Goal: Transaction & Acquisition: Purchase product/service

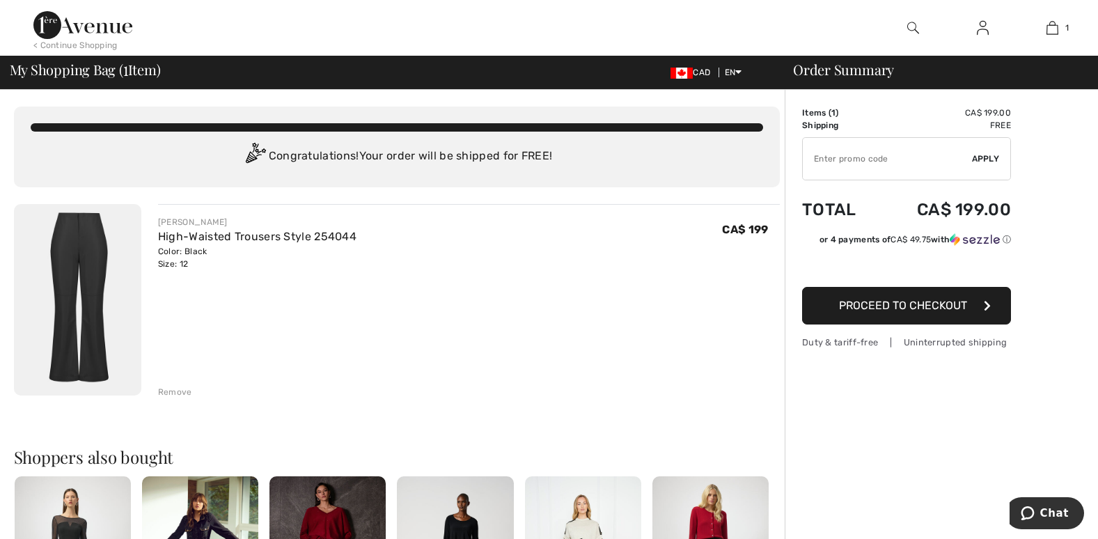
click at [905, 312] on span "Proceed to Checkout" at bounding box center [903, 305] width 128 height 13
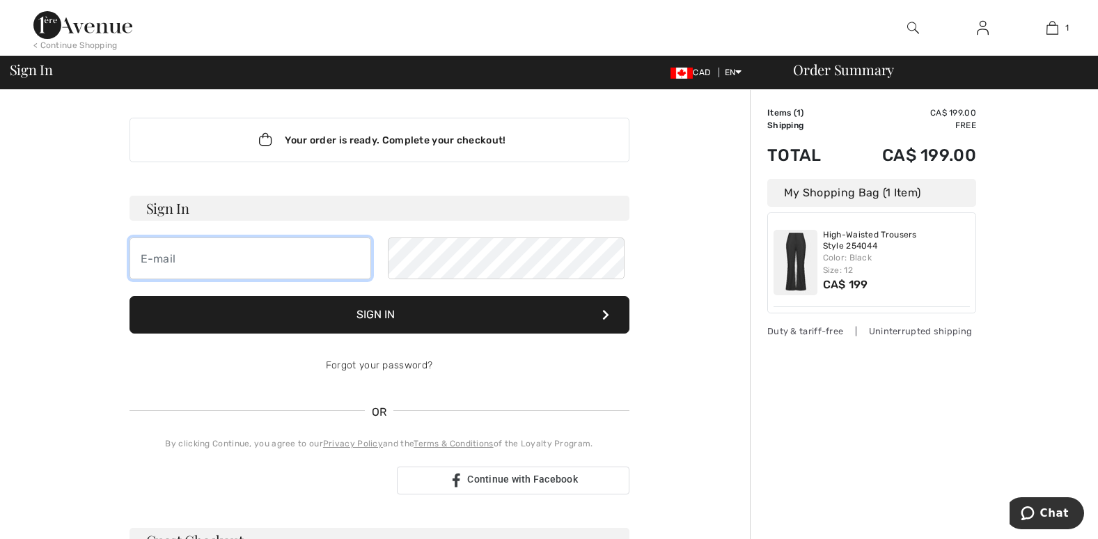
type input "[EMAIL_ADDRESS][DOMAIN_NAME]"
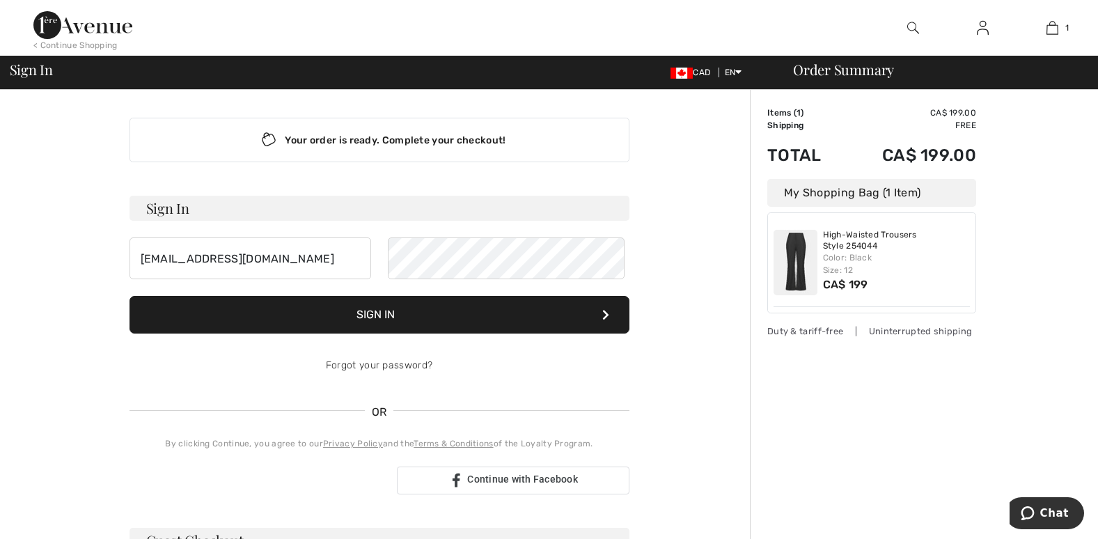
click at [341, 334] on button "Sign In" at bounding box center [380, 315] width 500 height 38
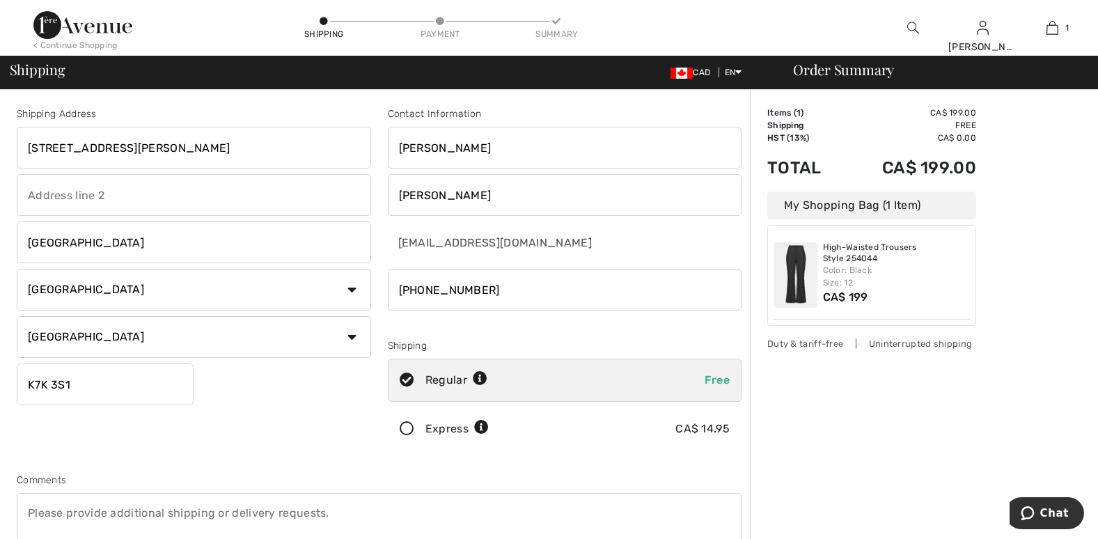
drag, startPoint x: 163, startPoint y: 153, endPoint x: 3, endPoint y: 149, distance: 159.5
click at [3, 149] on div "Shipping Address 10 St. Catherine Street Kingston Country Canada United States …" at bounding box center [549, 499] width 1098 height 818
click at [107, 154] on input "text" at bounding box center [194, 148] width 355 height 42
type input "SUITE 107 - 32 Ontario St, Kingston, ON, K7L 2Y1"
type input "107"
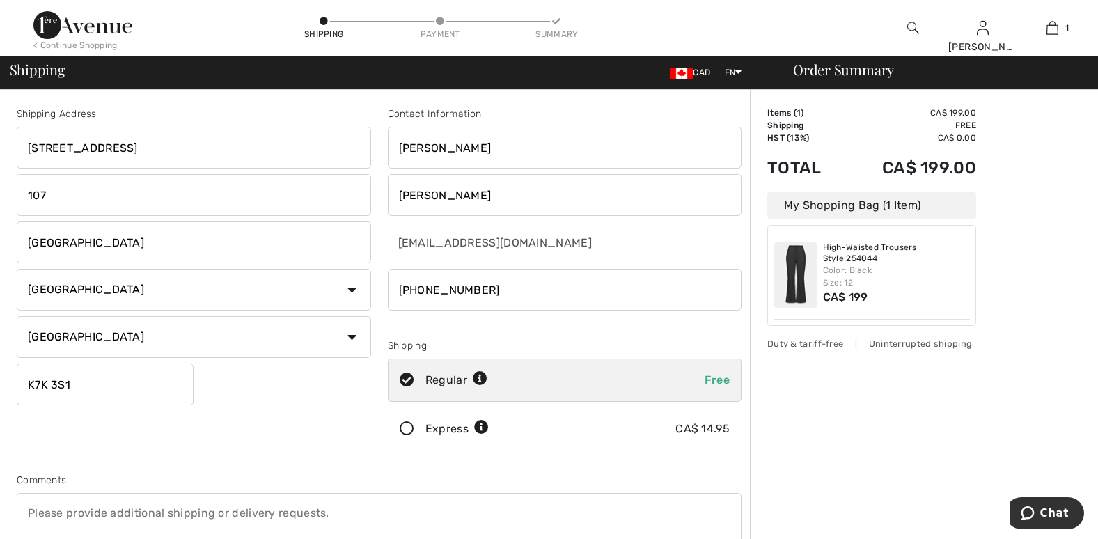
click at [305, 154] on input "SUITE 107 - 32 Ontario St, Kingston, ON, K7L 2Y1" at bounding box center [194, 148] width 355 height 42
drag, startPoint x: 295, startPoint y: 153, endPoint x: 21, endPoint y: 145, distance: 273.9
click at [21, 145] on input "SUITE 107 - 32 Ontario St, Kingston, ON, K7L 2Y1" at bounding box center [194, 148] width 355 height 42
click at [144, 149] on input "text" at bounding box center [194, 148] width 355 height 42
click at [142, 155] on input "text" at bounding box center [194, 148] width 355 height 42
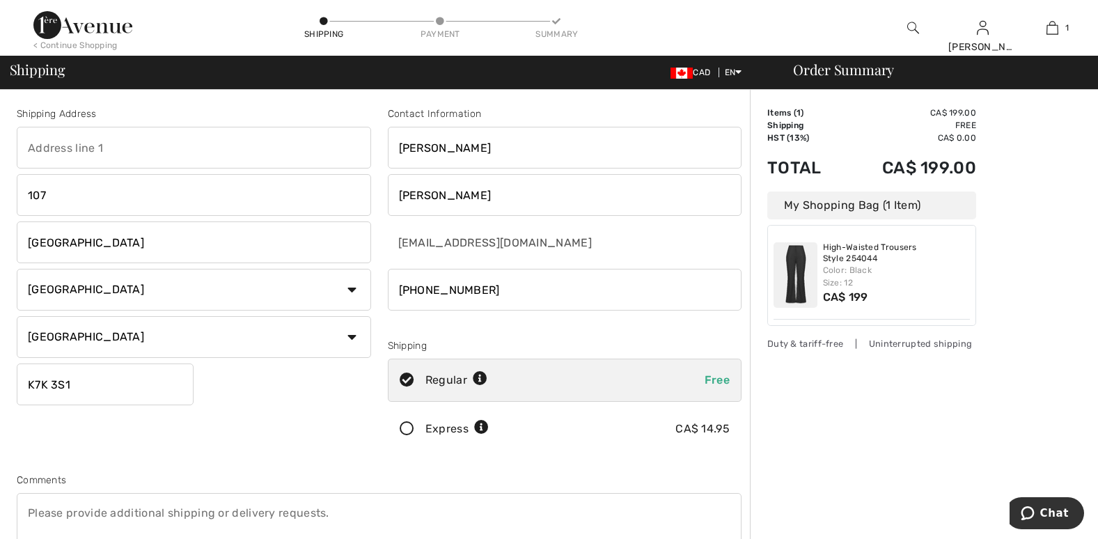
click at [44, 150] on input "text" at bounding box center [194, 148] width 355 height 42
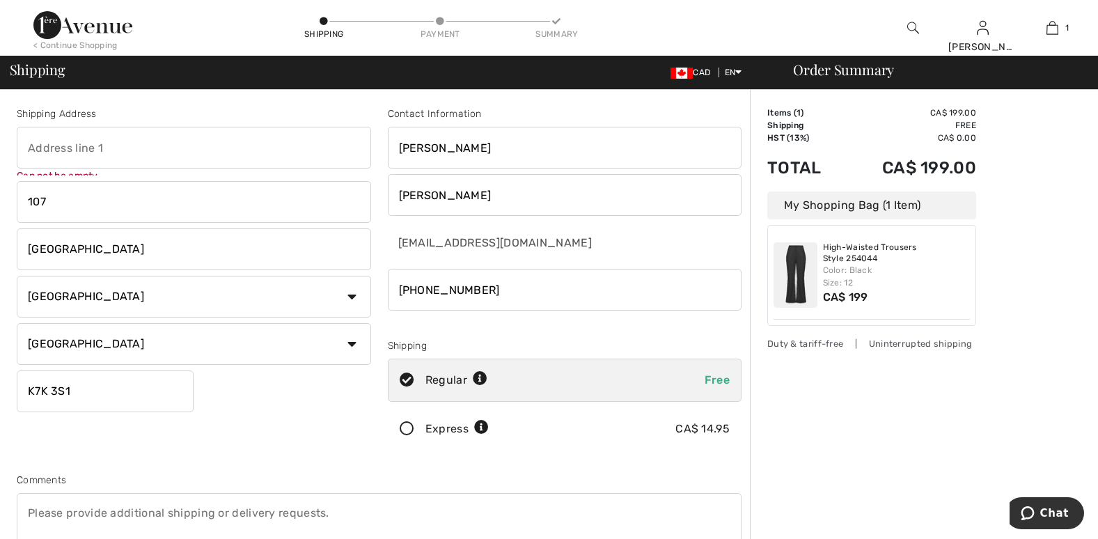
drag, startPoint x: 58, startPoint y: 205, endPoint x: 1, endPoint y: 203, distance: 56.5
click at [1, 203] on div "Shipping Address Can not be empty 107 Kingston Country Canada United States Afg…" at bounding box center [549, 499] width 1098 height 818
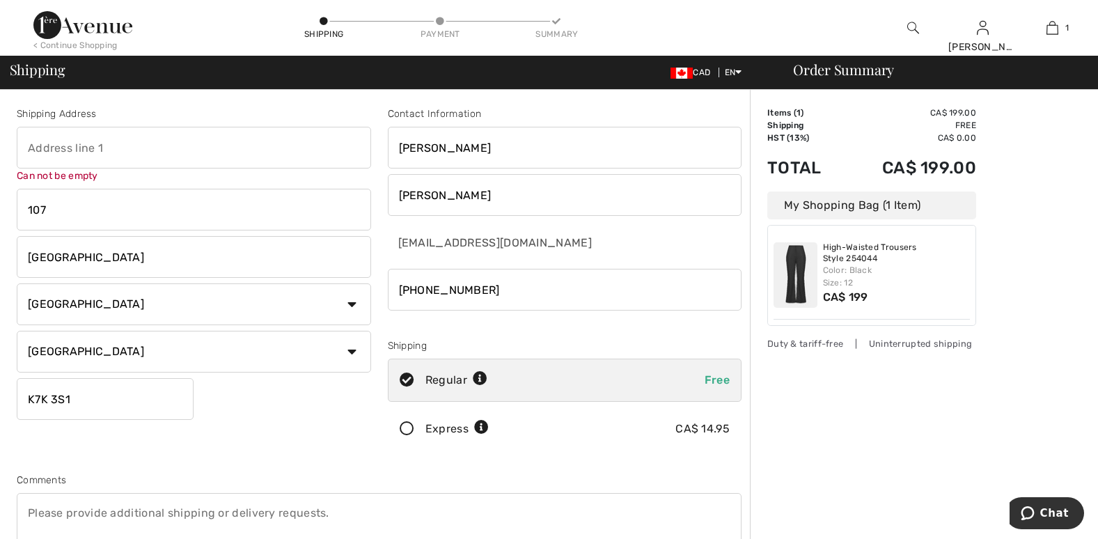
click at [228, 155] on input "text" at bounding box center [194, 148] width 355 height 42
drag, startPoint x: 112, startPoint y: 152, endPoint x: 71, endPoint y: 153, distance: 41.1
click at [111, 152] on input "text" at bounding box center [194, 148] width 355 height 42
click at [58, 219] on input "107" at bounding box center [194, 210] width 355 height 42
drag, startPoint x: 38, startPoint y: 212, endPoint x: 28, endPoint y: 211, distance: 9.8
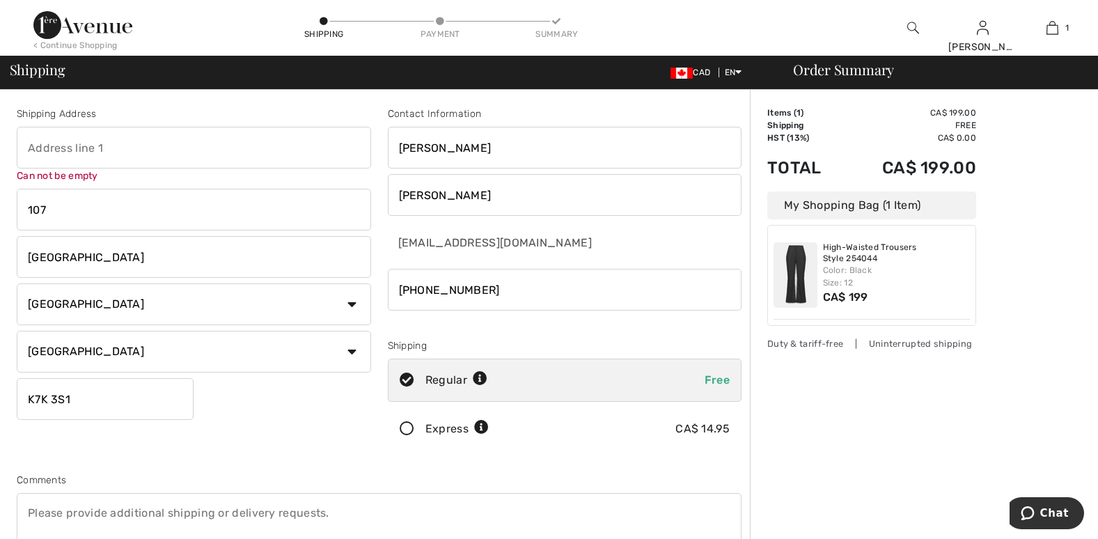
click at [28, 211] on input "107" at bounding box center [194, 210] width 355 height 42
click at [77, 152] on input "text" at bounding box center [194, 148] width 355 height 42
type input "32 Ontario Street Suite 107"
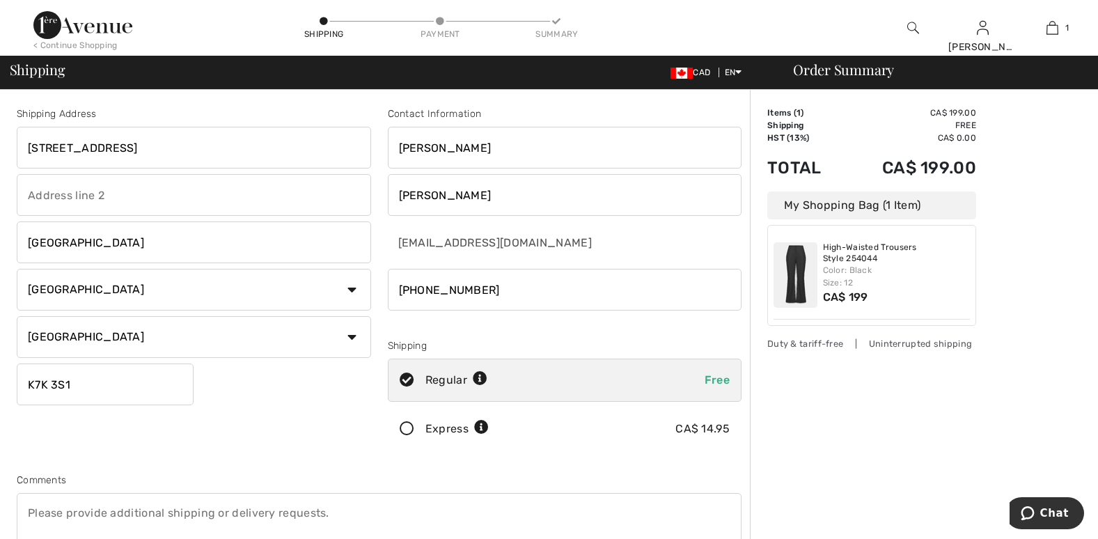
click at [80, 405] on input "K7K 3S1" at bounding box center [105, 385] width 177 height 42
drag, startPoint x: 41, startPoint y: 395, endPoint x: 1, endPoint y: 395, distance: 39.7
click at [1, 395] on div "Shipping Address 32 Ontario Street Suite 107 Kingston Country Canada United Sta…" at bounding box center [549, 499] width 1098 height 818
click at [61, 400] on input "text" at bounding box center [105, 385] width 177 height 42
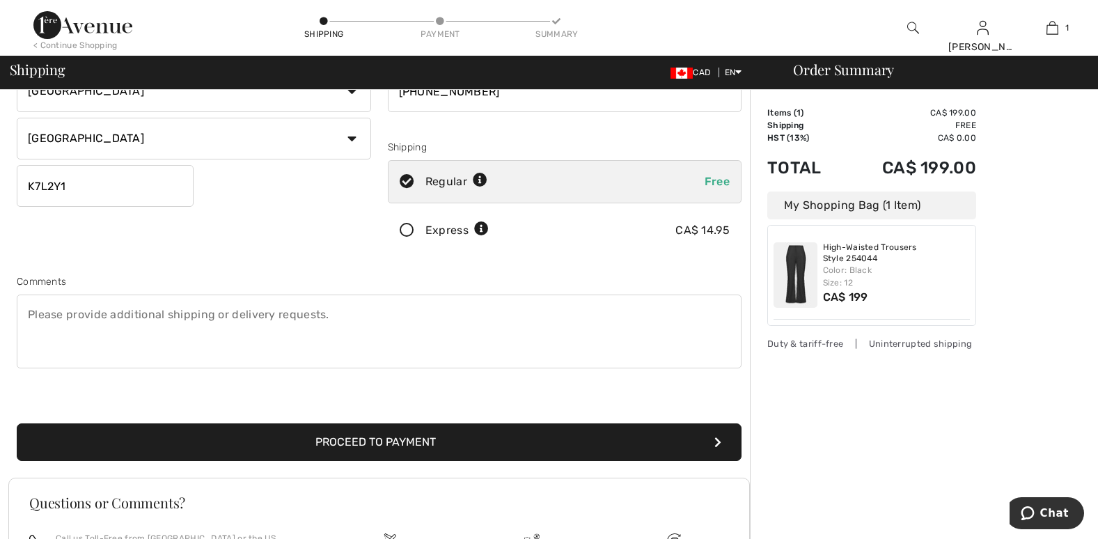
scroll to position [209, 0]
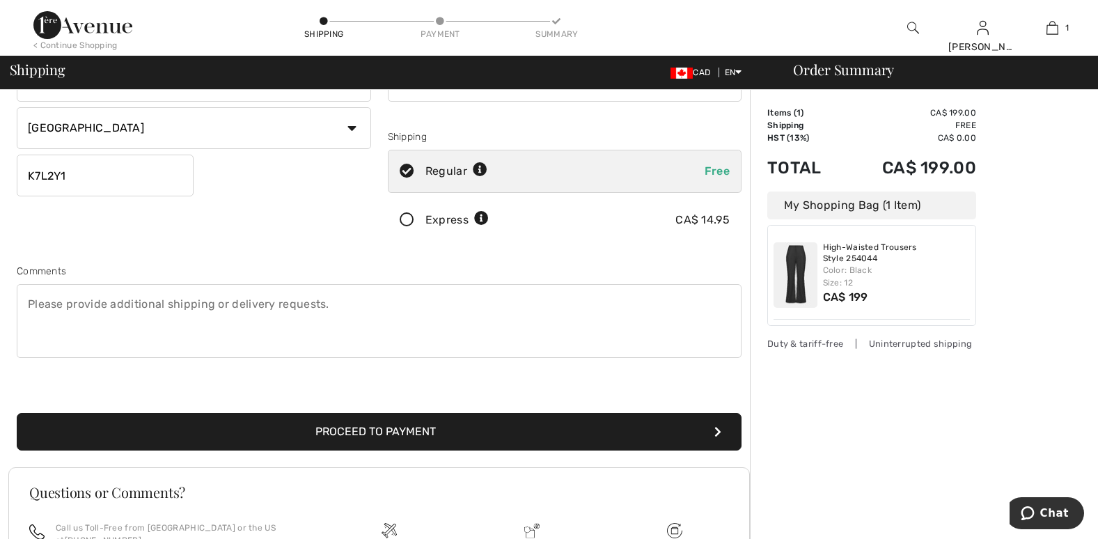
type input "K7L2Y1"
click at [56, 330] on textarea at bounding box center [379, 321] width 725 height 74
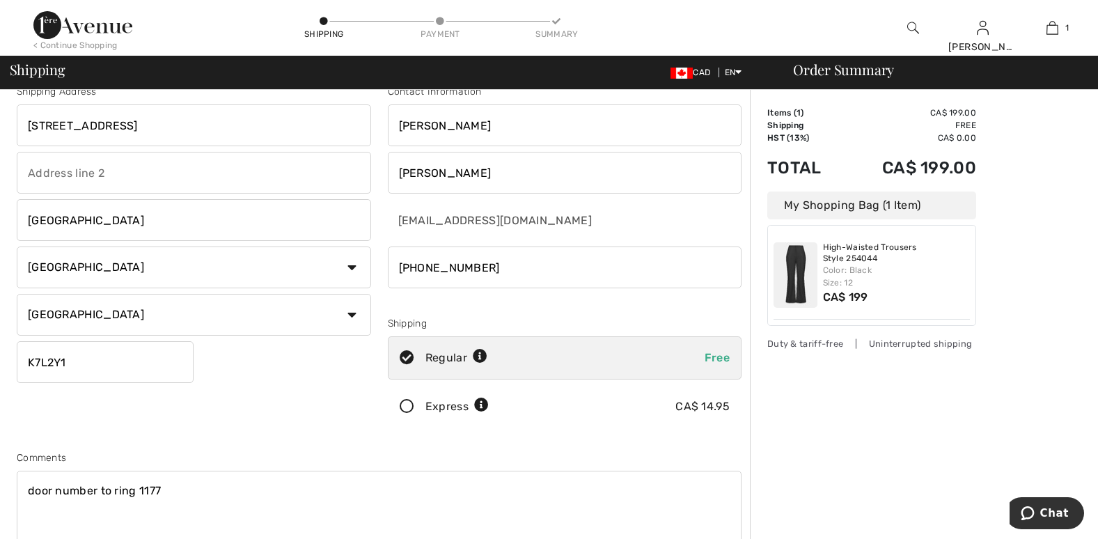
scroll to position [0, 0]
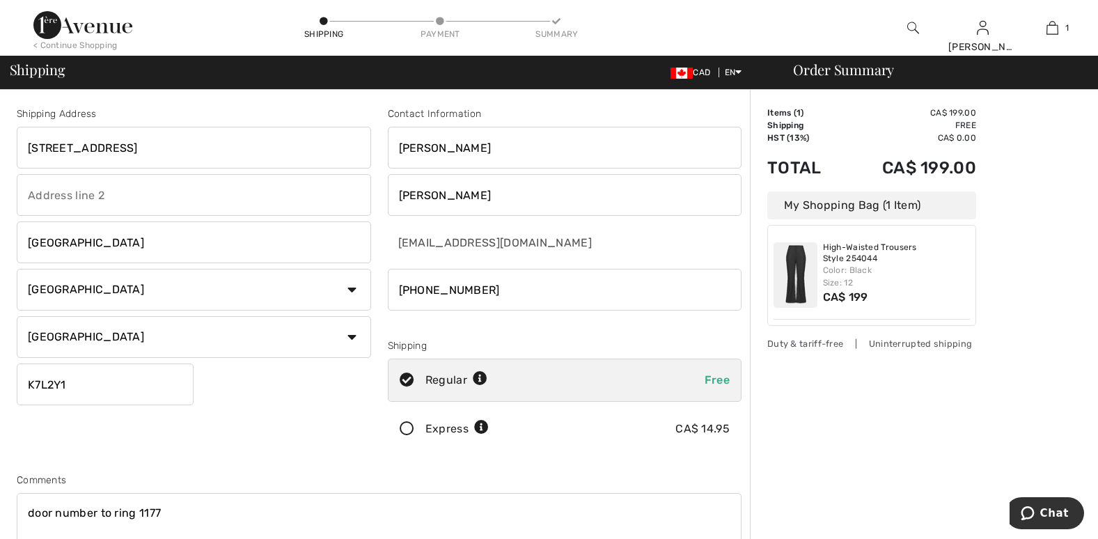
type textarea "door number to ring 1177"
click at [463, 201] on input "Babcock" at bounding box center [565, 195] width 355 height 42
drag, startPoint x: 442, startPoint y: 201, endPoint x: 371, endPoint y: 203, distance: 71.8
click at [371, 203] on div "Shipping Address 32 Ontario Street Suite 107 Kingston Country Canada United Sta…" at bounding box center [379, 374] width 742 height 603
click at [500, 203] on input "Fumerton-Clarkk" at bounding box center [565, 195] width 355 height 42
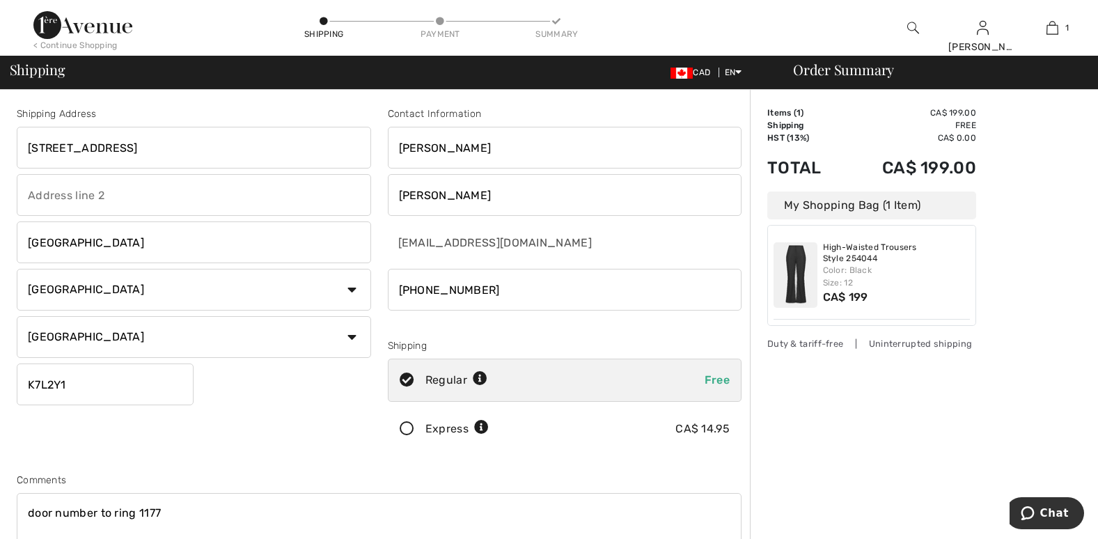
type input "Fumerton-Clark"
type input "107"
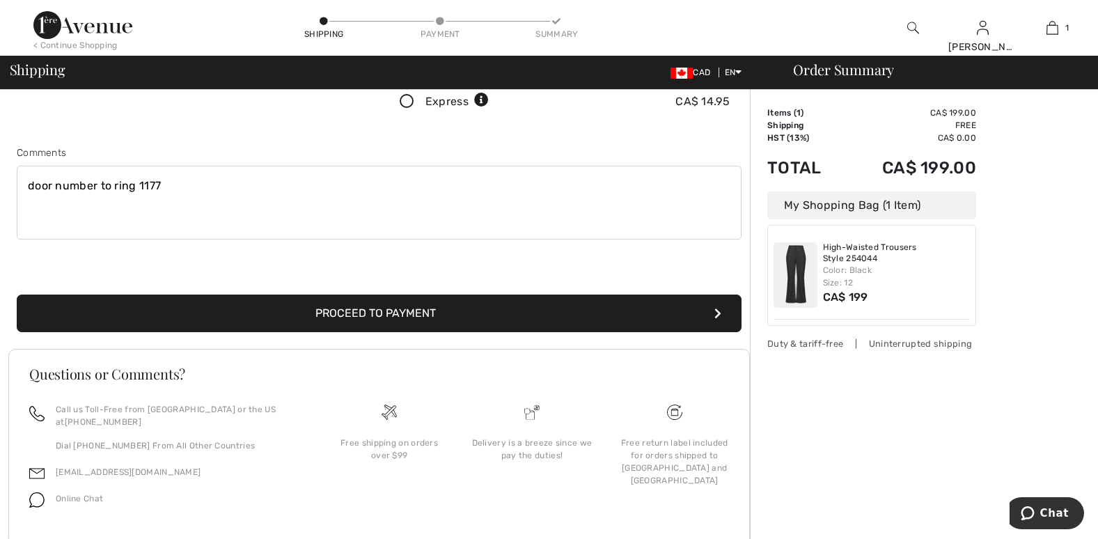
scroll to position [348, 0]
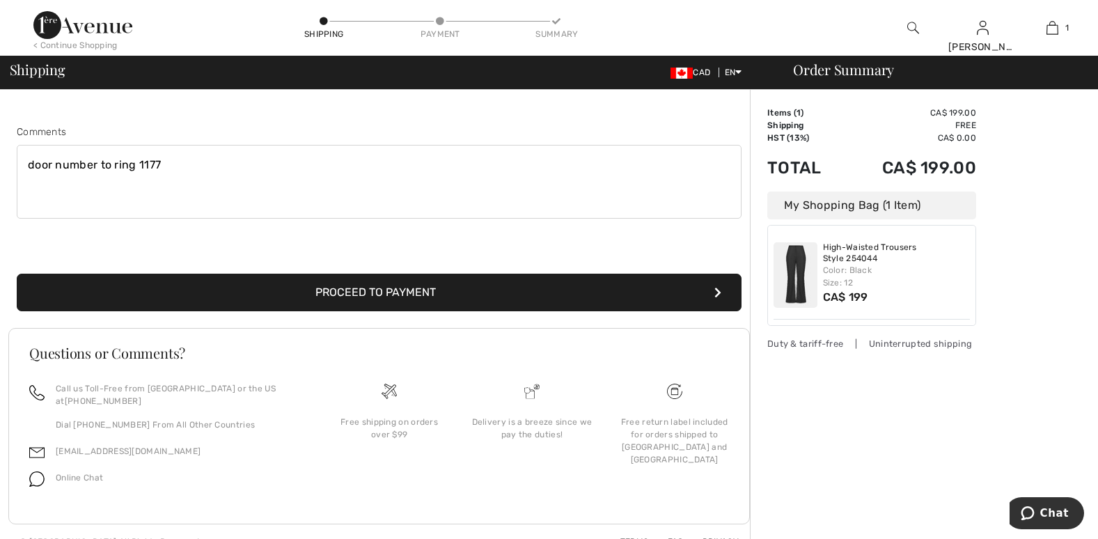
type input "Fumerton-Clark"
click at [375, 311] on button "Proceed to Payment" at bounding box center [379, 293] width 725 height 38
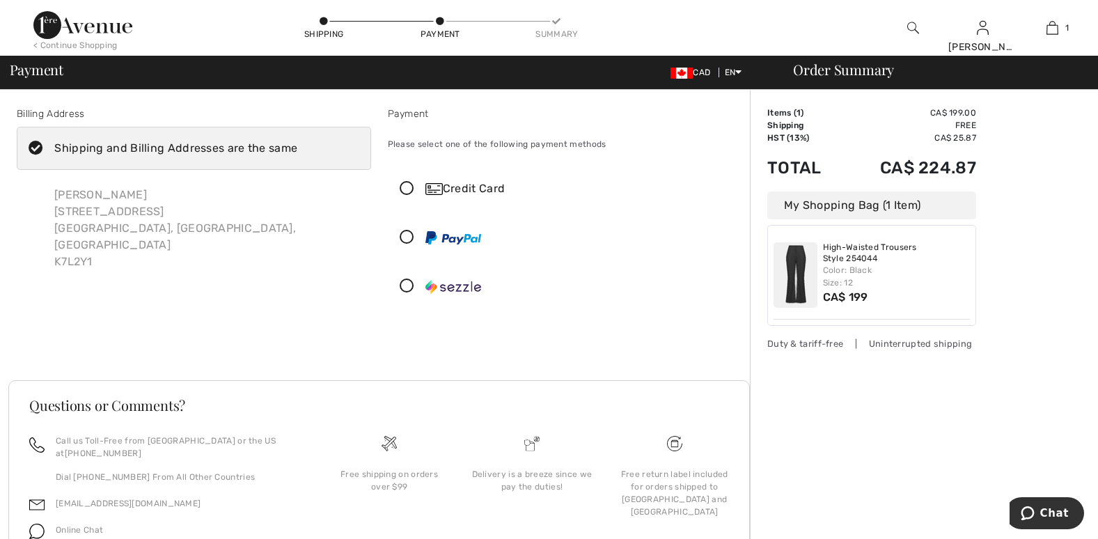
click at [412, 196] on icon at bounding box center [407, 189] width 37 height 15
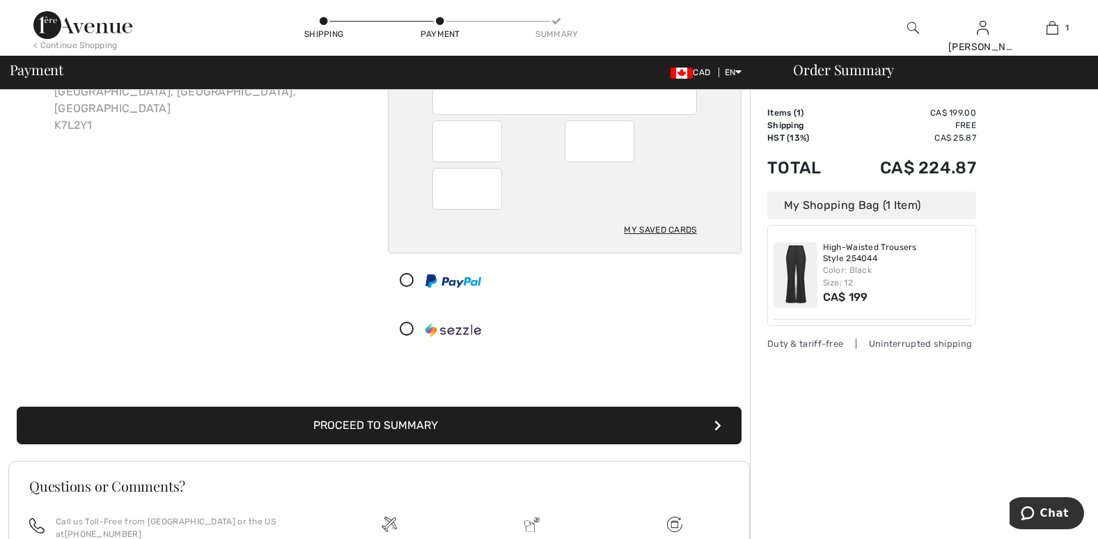
scroll to position [139, 0]
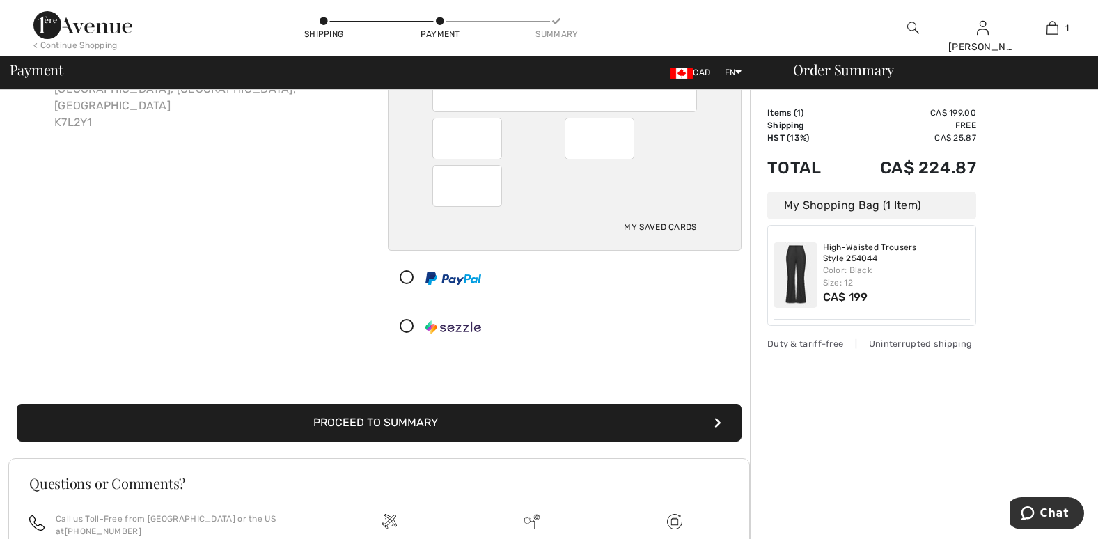
click at [378, 442] on button "Proceed to Summary" at bounding box center [379, 423] width 725 height 38
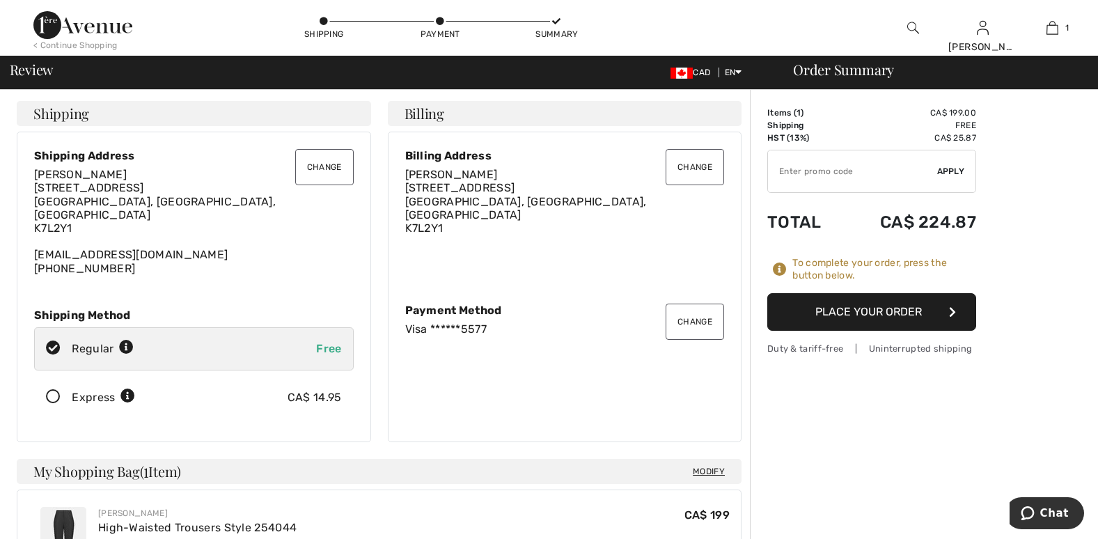
click at [319, 182] on button "Change" at bounding box center [324, 167] width 59 height 36
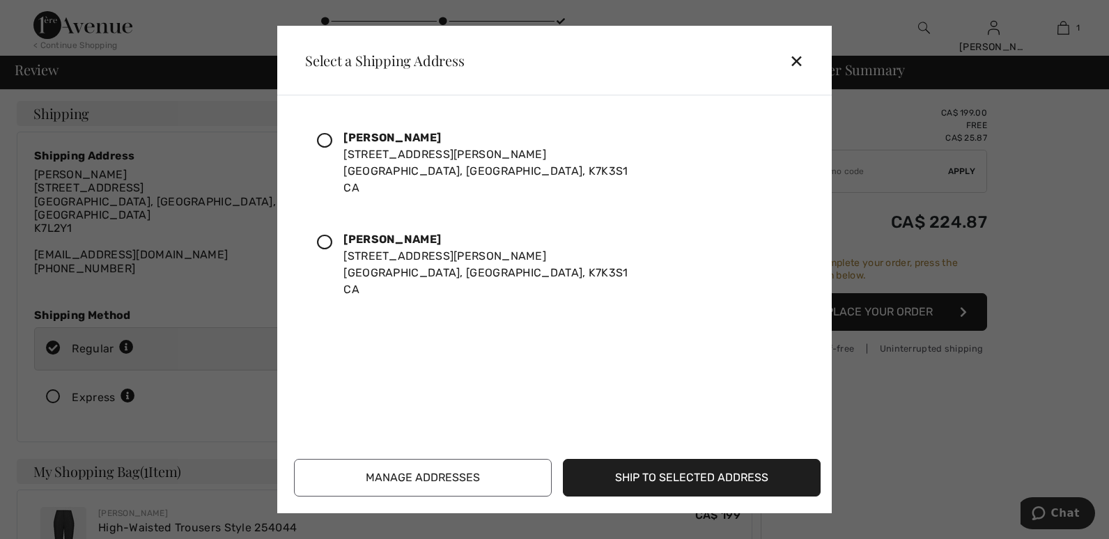
click at [793, 57] on div "✕" at bounding box center [802, 60] width 26 height 29
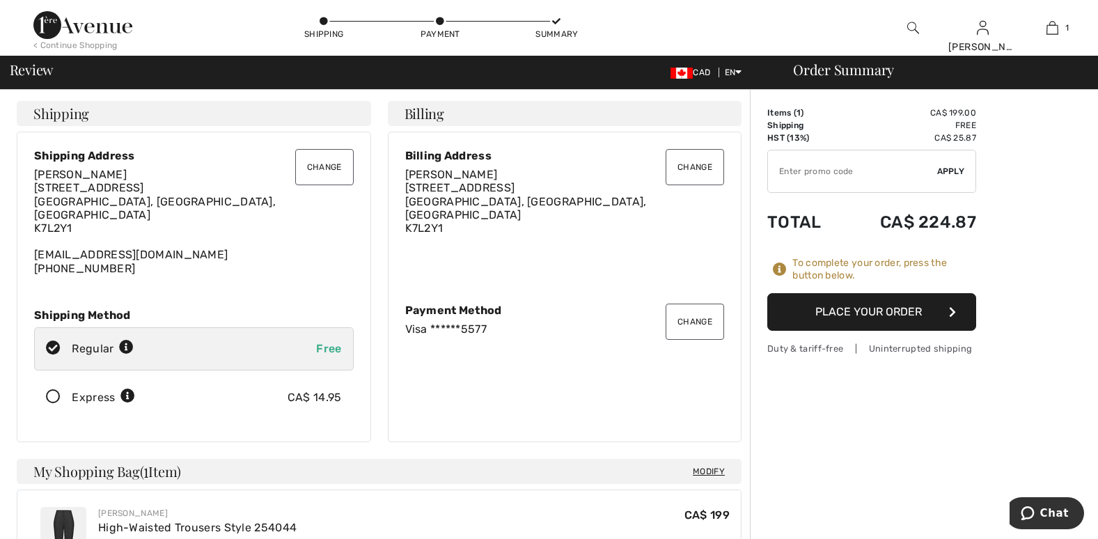
click at [956, 318] on icon "button" at bounding box center [952, 311] width 7 height 11
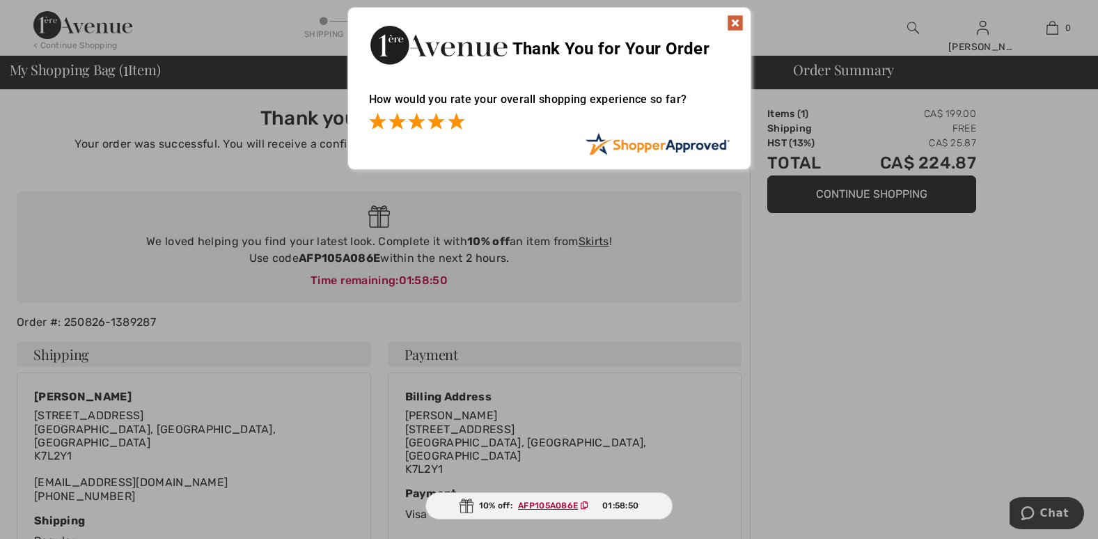
click at [456, 118] on span at bounding box center [456, 121] width 17 height 17
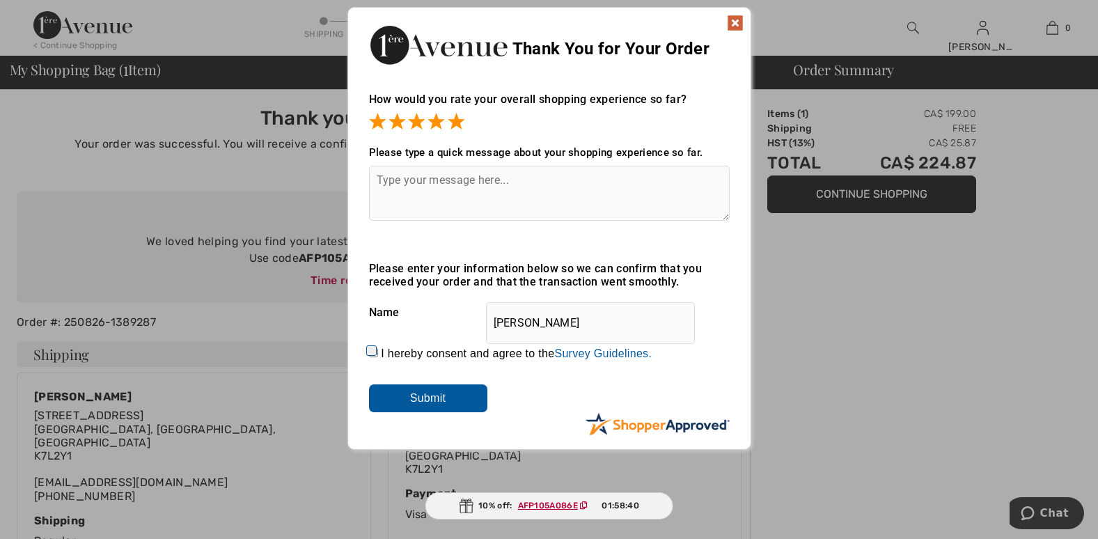
click at [415, 395] on input "Submit" at bounding box center [428, 398] width 118 height 28
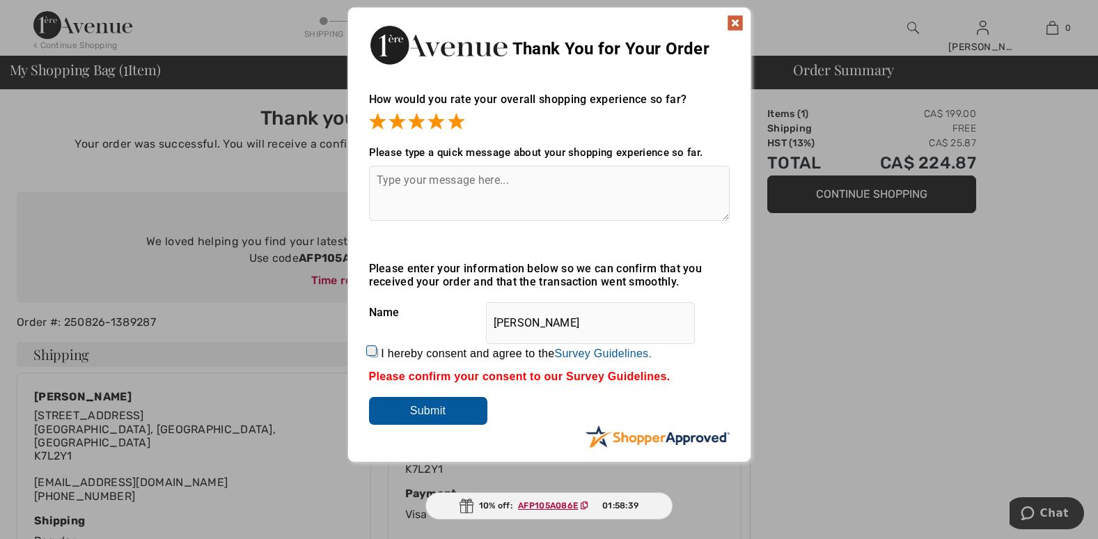
click at [731, 18] on img at bounding box center [735, 23] width 17 height 17
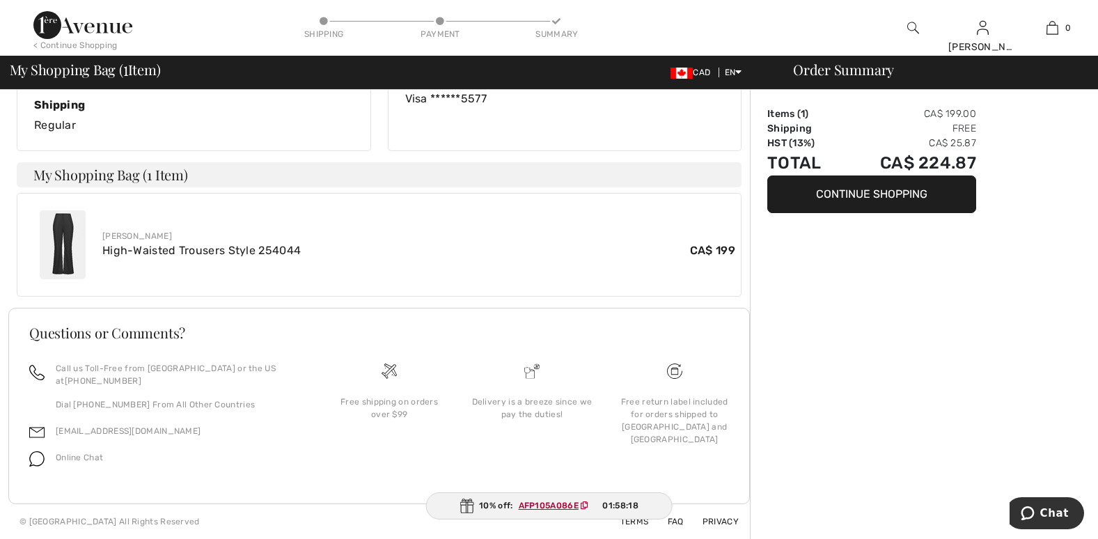
scroll to position [488, 0]
click at [74, 210] on img at bounding box center [63, 244] width 46 height 69
click at [208, 244] on link "High-Waisted Trousers Style 254044" at bounding box center [201, 250] width 199 height 13
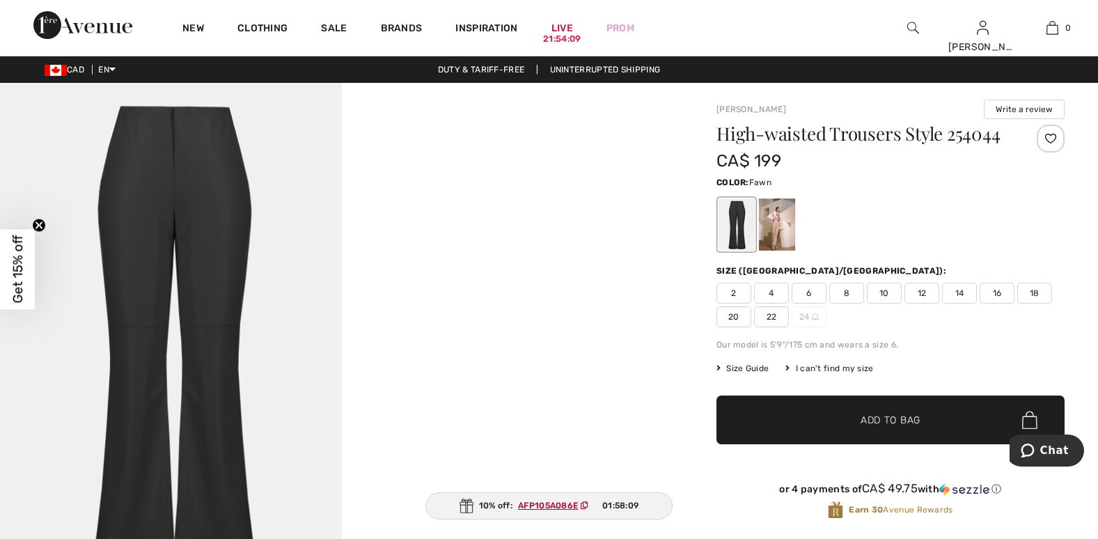
click at [786, 251] on div at bounding box center [777, 225] width 36 height 52
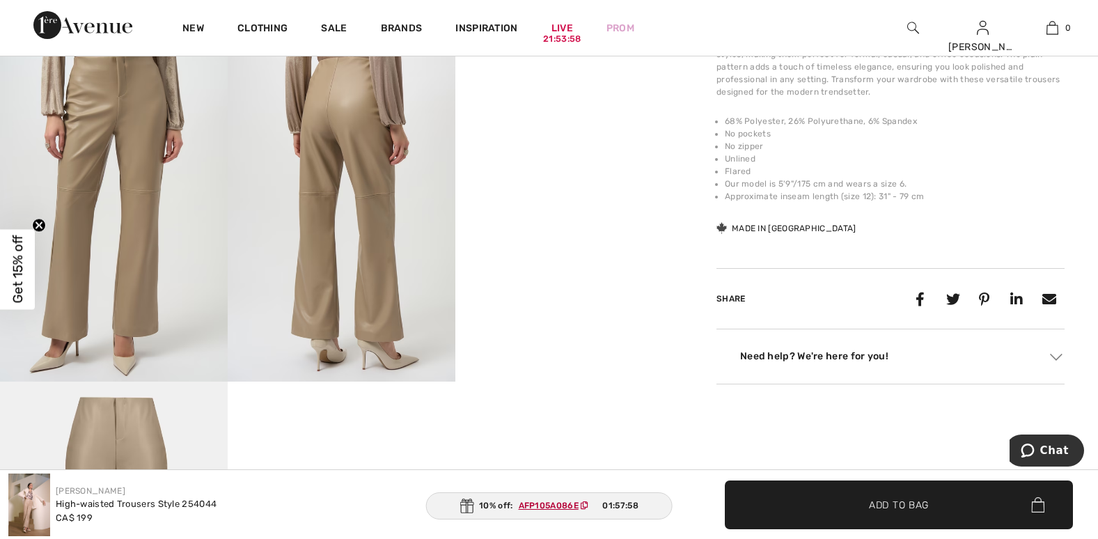
scroll to position [627, 0]
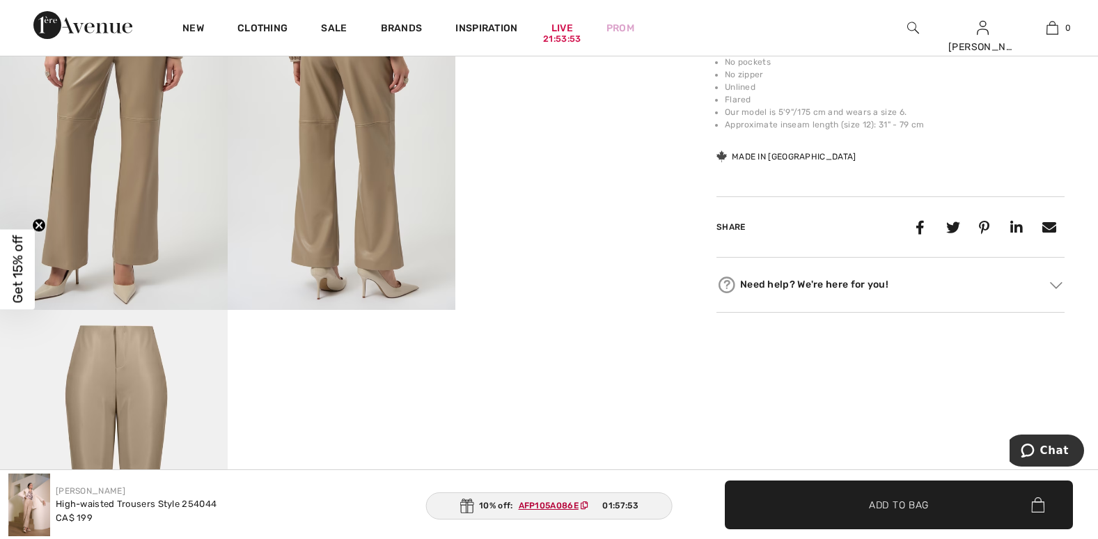
click at [109, 404] on img at bounding box center [114, 481] width 228 height 342
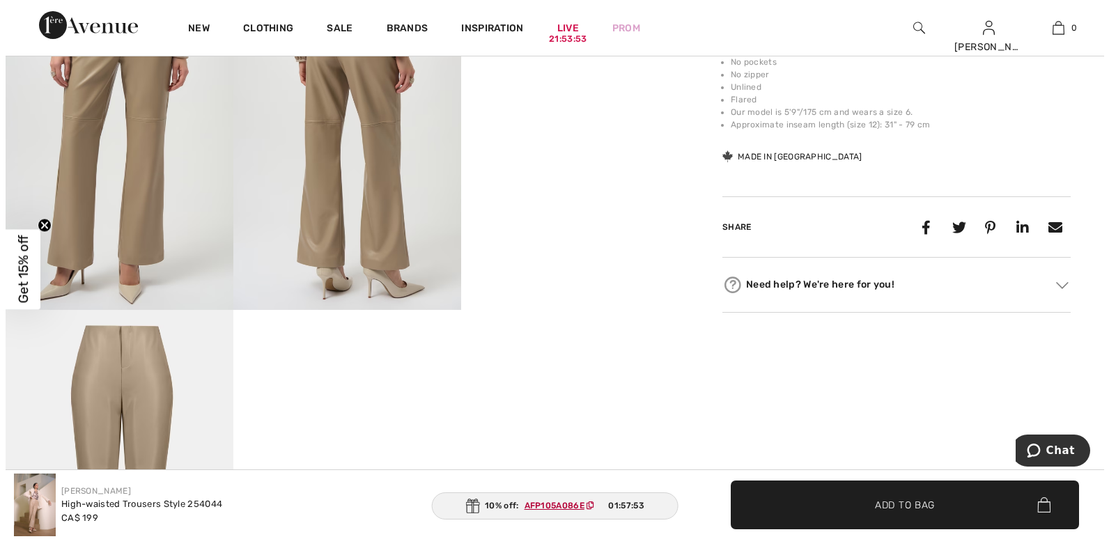
scroll to position [635, 0]
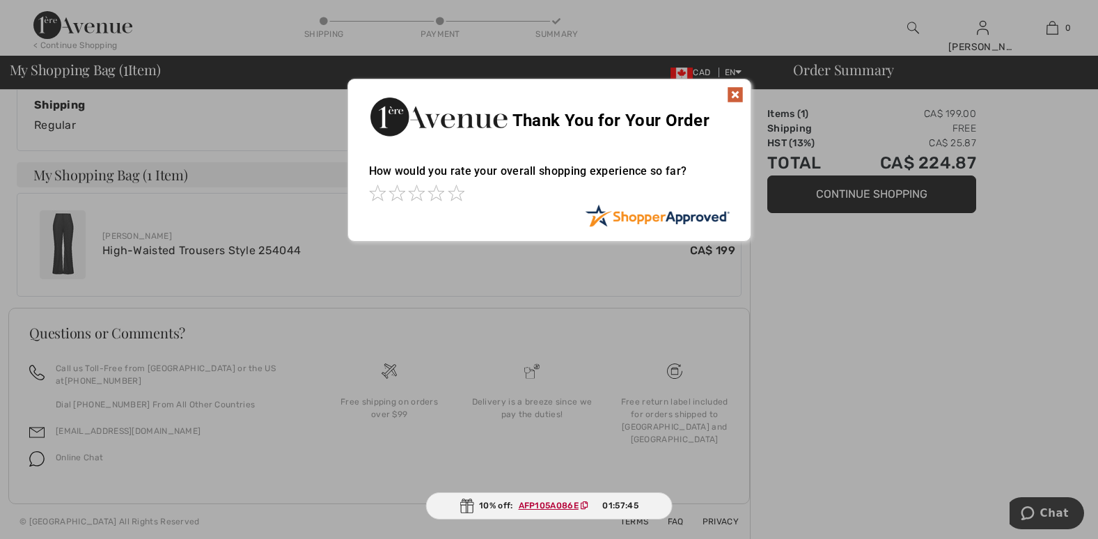
scroll to position [508, 0]
click at [738, 86] on img at bounding box center [735, 94] width 17 height 17
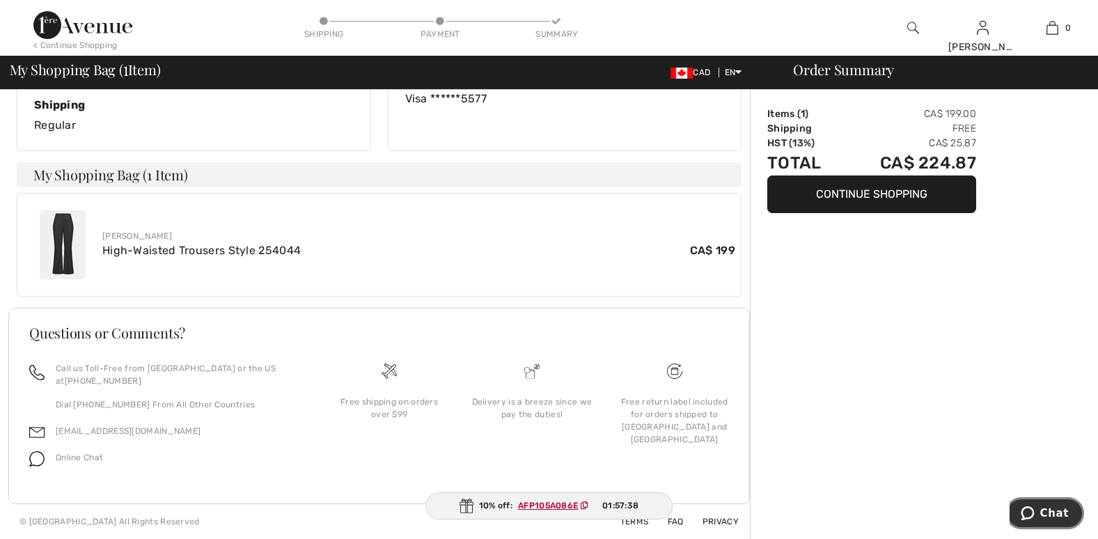
click at [1034, 512] on icon "Chat" at bounding box center [1027, 513] width 13 height 14
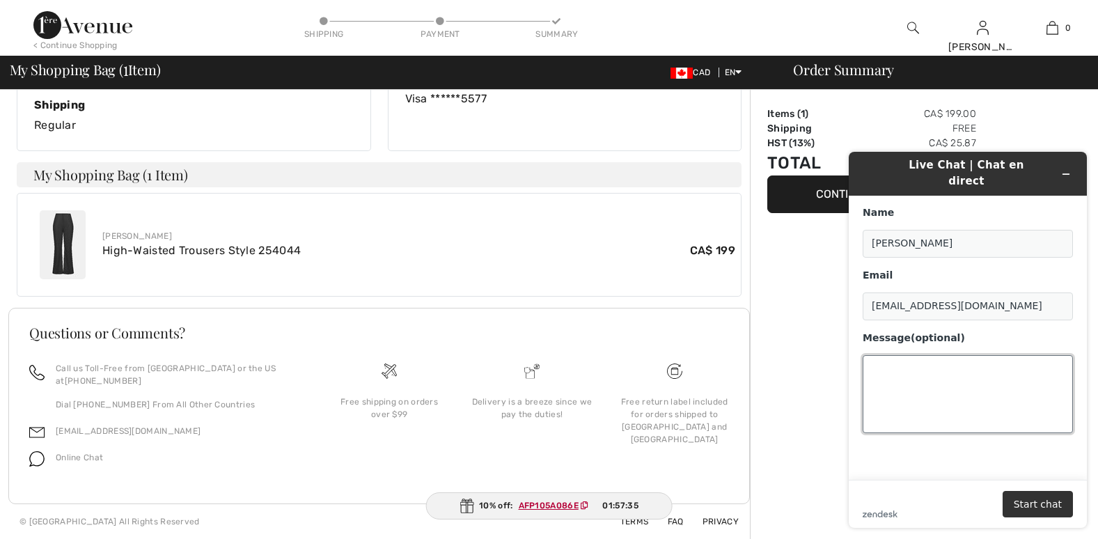
click at [893, 366] on textarea "Message (optional)" at bounding box center [968, 394] width 210 height 78
click at [912, 355] on textarea "HiI just pruchased 254044" at bounding box center [968, 394] width 210 height 78
click at [912, 356] on textarea "HiI just pruchased 254044" at bounding box center [968, 394] width 210 height 78
click at [917, 356] on textarea "HiI just puchased 254044" at bounding box center [968, 394] width 210 height 78
click at [884, 355] on textarea "HiI just purchased 254044" at bounding box center [968, 394] width 210 height 78
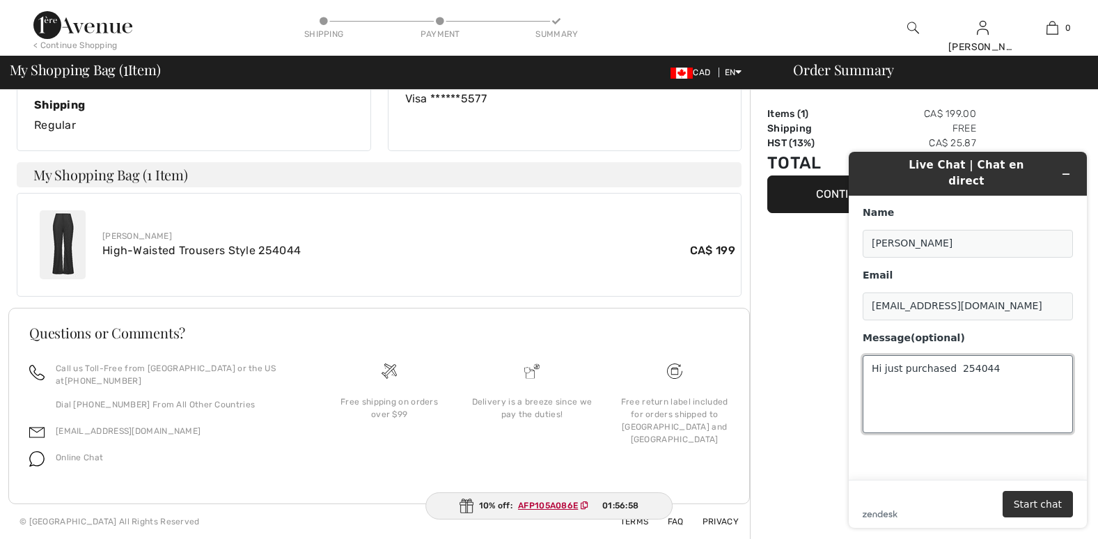
click at [990, 355] on textarea "Hi just purchased 254044" at bounding box center [968, 394] width 210 height 78
type textarea "Hi just purchased 254044 pants. Wrong colour, I want the lighter colour. Can yo…"
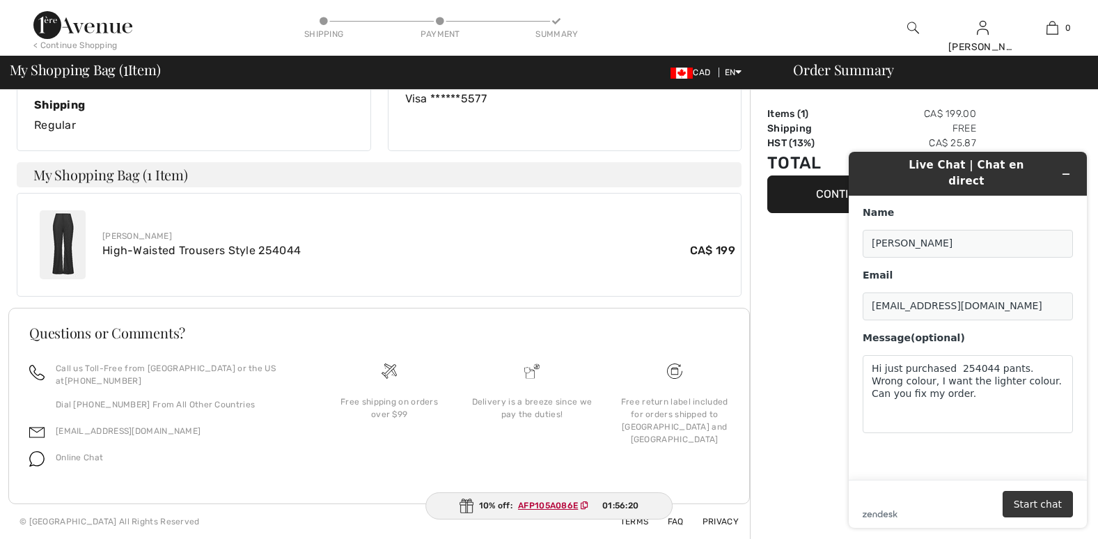
click at [1052, 511] on button "Start chat" at bounding box center [1038, 504] width 70 height 26
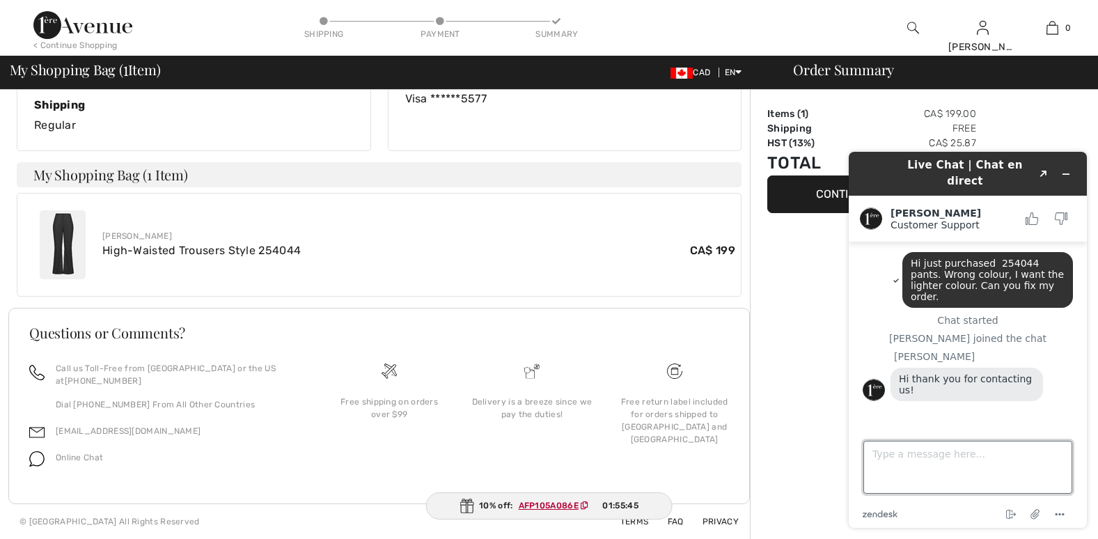
click at [905, 459] on textarea "Type a message here..." at bounding box center [968, 467] width 209 height 53
click at [923, 457] on textarea "Please chabge tolighter colour." at bounding box center [968, 467] width 209 height 53
click at [944, 452] on textarea "Please change tolighter colour." at bounding box center [968, 467] width 209 height 53
type textarea "Please change to lighter colour."
click at [1024, 455] on textarea "Please change to lighter colour." at bounding box center [968, 467] width 209 height 53
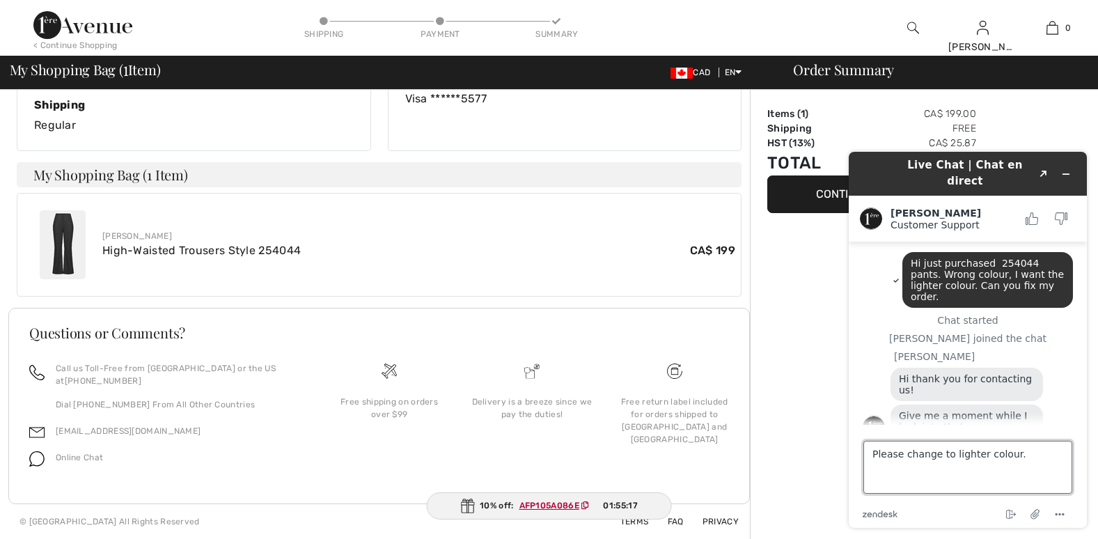
drag, startPoint x: 1017, startPoint y: 456, endPoint x: 1631, endPoint y: 621, distance: 635.4
click html "Live Chat | Chat en direct Created with Sketch. Amanda Customer Support Custome…"
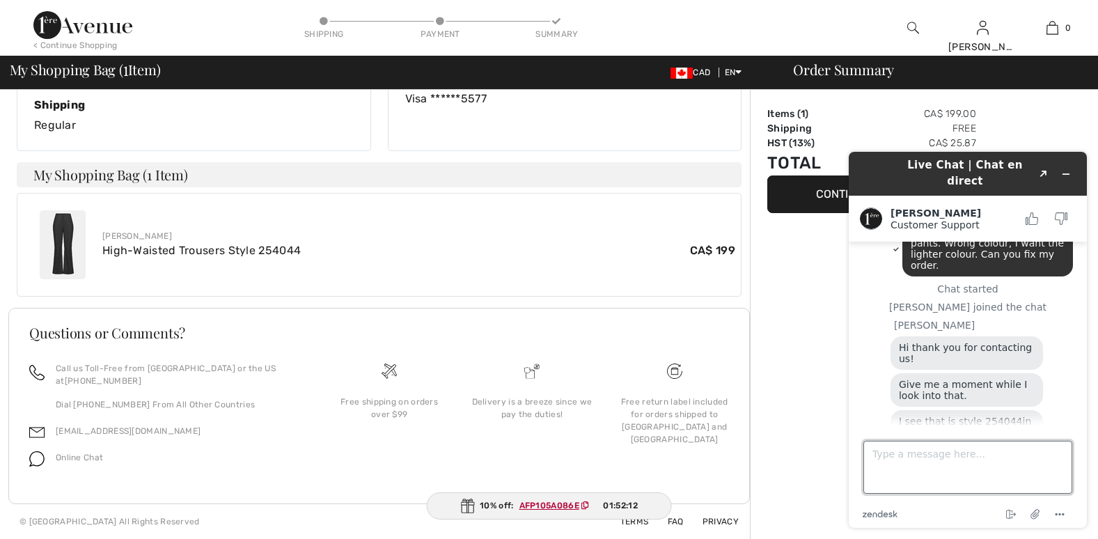
scroll to position [65, 0]
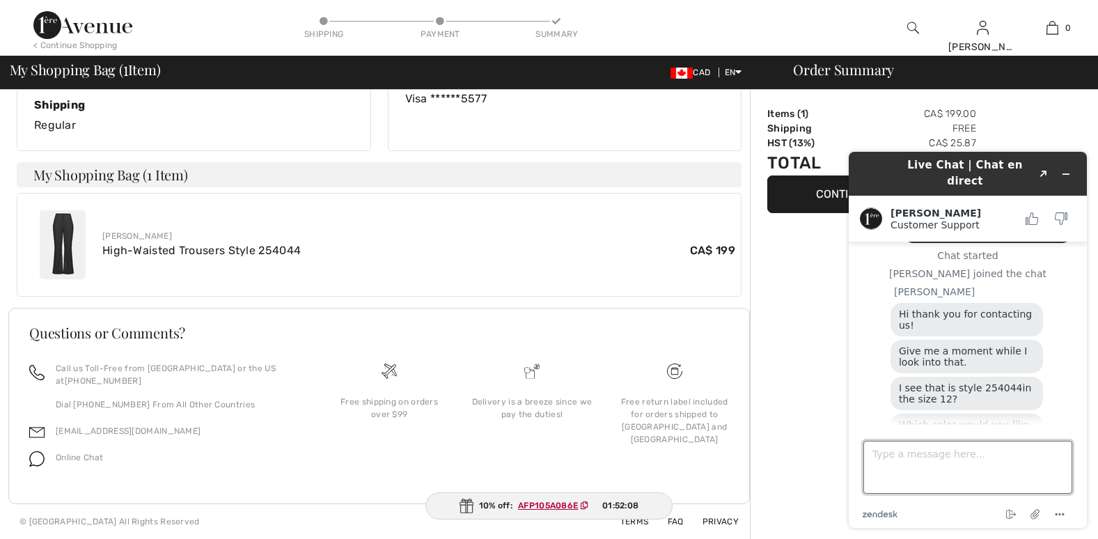
click at [887, 457] on textarea "Type a message here..." at bounding box center [968, 467] width 209 height 53
type textarea "The lighter colour as I have the faux fur which will match."
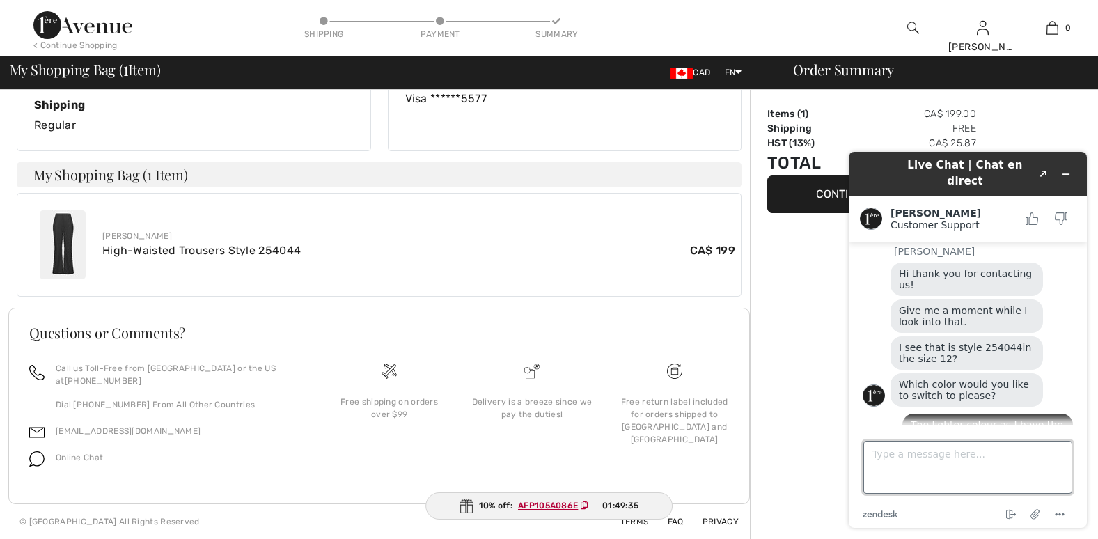
scroll to position [109, 0]
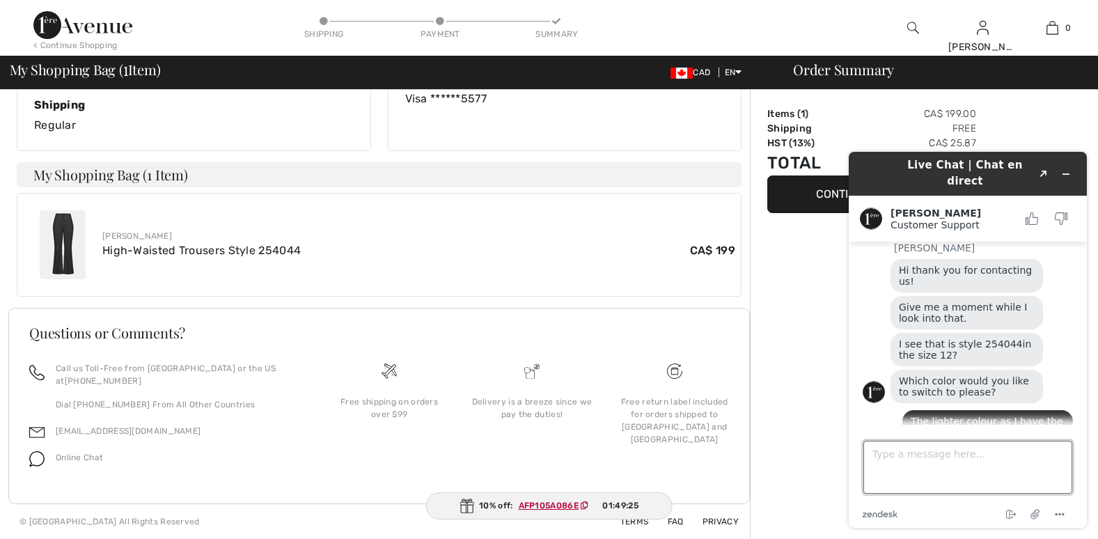
click at [889, 457] on textarea "Type a message here..." at bounding box center [968, 467] width 209 height 53
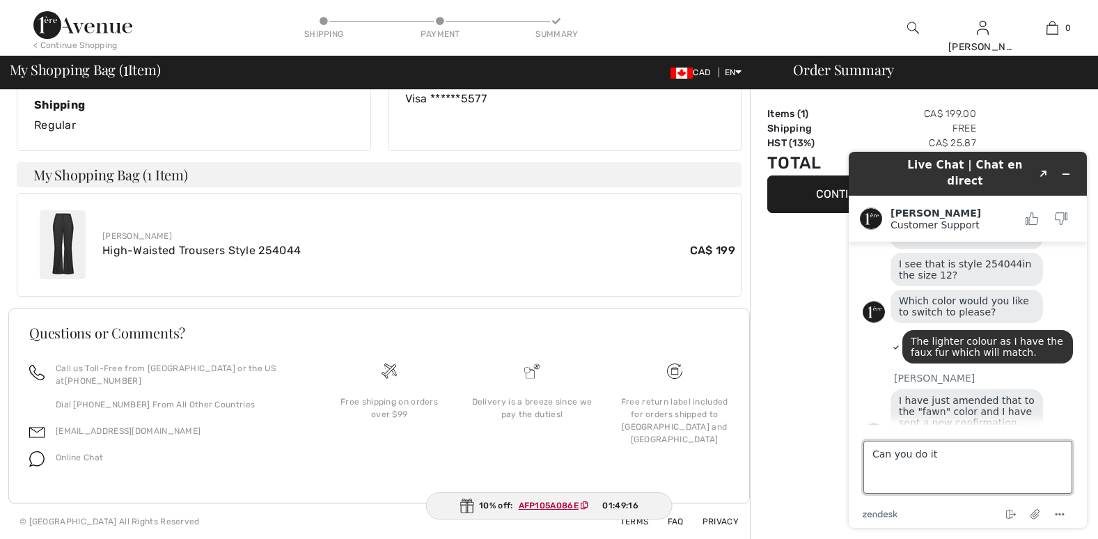
type textarea "Can you do it?"
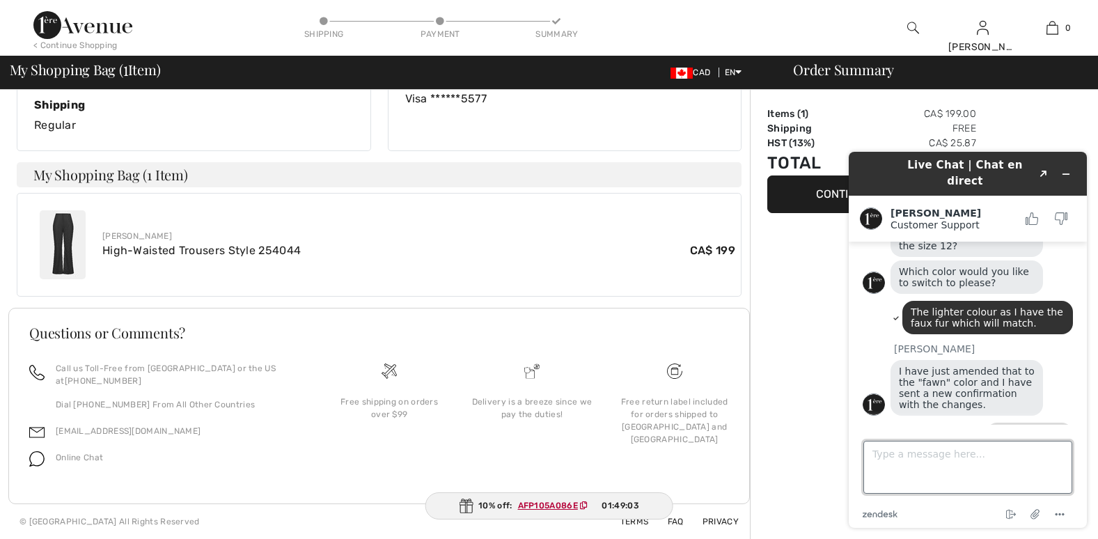
click at [895, 458] on textarea "Type a message here..." at bounding box center [968, 467] width 209 height 53
type textarea "Thanks so much!"
